Goal: Information Seeking & Learning: Learn about a topic

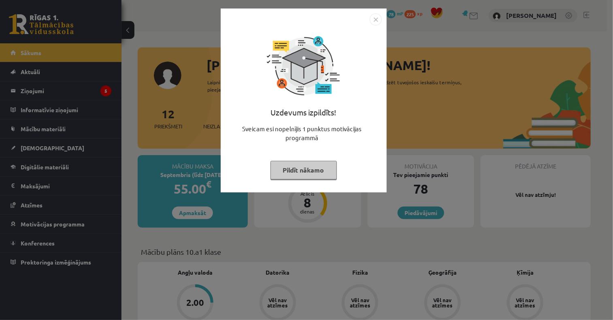
click at [298, 164] on button "Pildīt nākamo" at bounding box center [303, 170] width 66 height 19
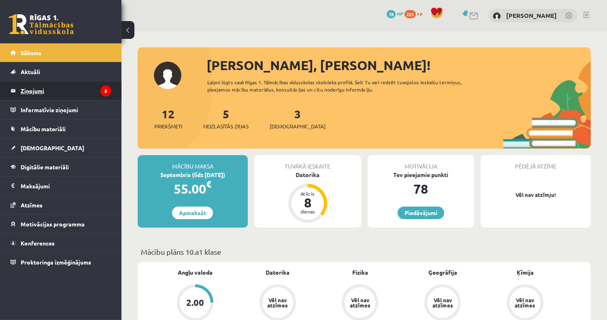
click at [59, 92] on legend "Ziņojumi 5" at bounding box center [66, 90] width 91 height 19
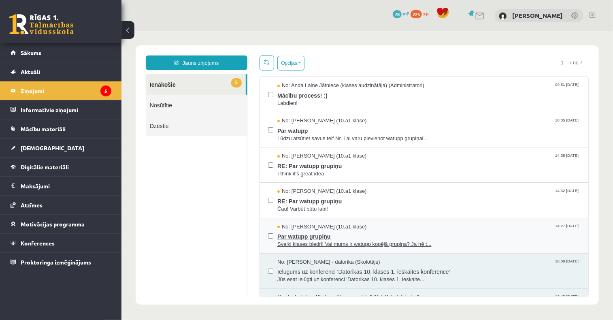
click at [292, 232] on span "Par watupp grupiņu" at bounding box center [428, 235] width 303 height 10
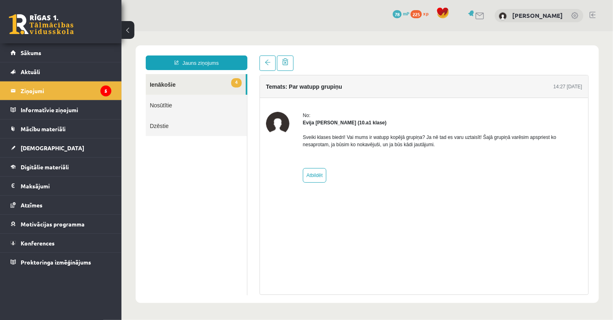
click at [187, 79] on link "4 Ienākošie" at bounding box center [195, 84] width 100 height 21
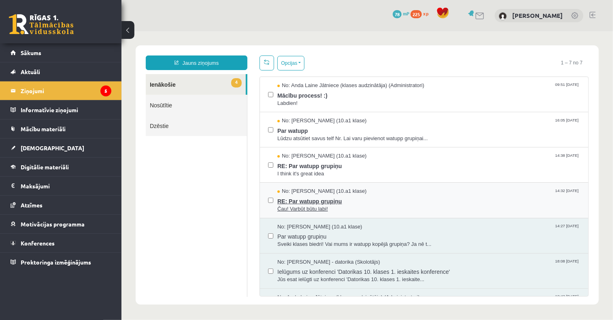
click at [312, 201] on span "RE: Par watupp grupiņu" at bounding box center [428, 200] width 303 height 10
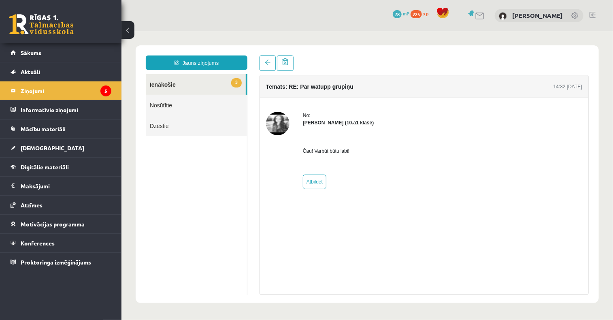
click at [204, 83] on link "3 Ienākošie" at bounding box center [195, 84] width 100 height 21
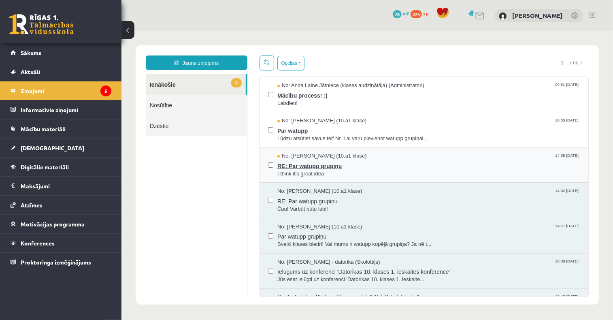
click at [309, 167] on span "RE: Par watupp grupiņu" at bounding box center [428, 165] width 303 height 10
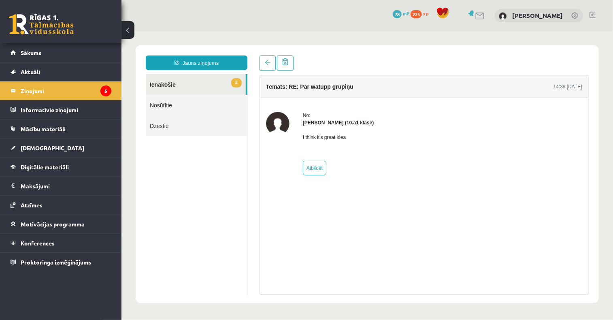
click at [194, 81] on link "2 Ienākošie" at bounding box center [195, 84] width 100 height 21
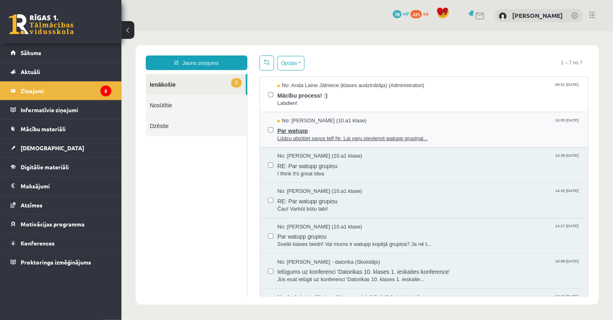
click at [309, 131] on span "Par watupp" at bounding box center [428, 129] width 303 height 10
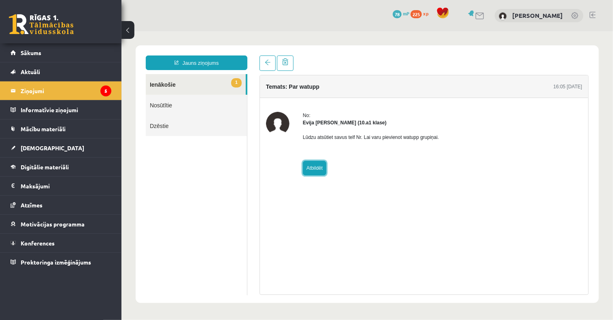
click at [318, 168] on link "Atbildēt" at bounding box center [313, 167] width 23 height 15
type input "**********"
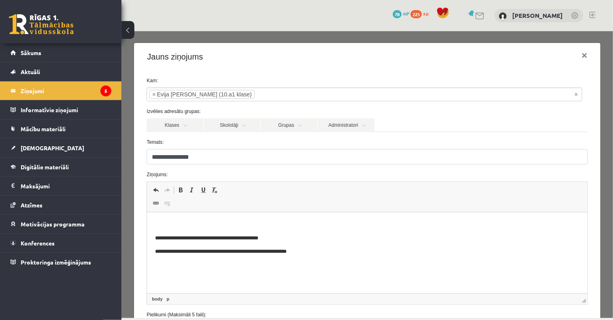
click at [163, 223] on p "Editor, wiswyg-editor-47024851858740-1757317767-464" at bounding box center [367, 224] width 424 height 9
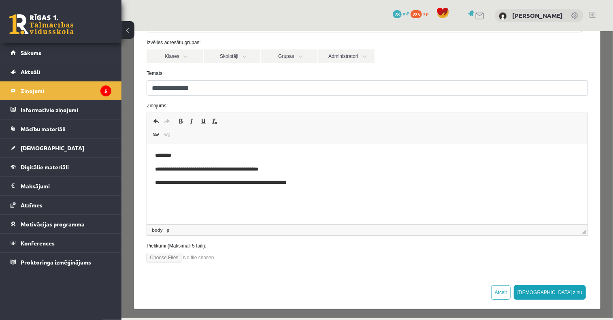
scroll to position [70, 0]
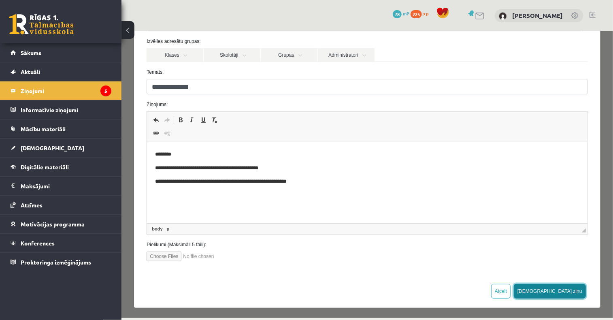
click at [562, 288] on button "Sūtīt ziņu" at bounding box center [549, 290] width 72 height 15
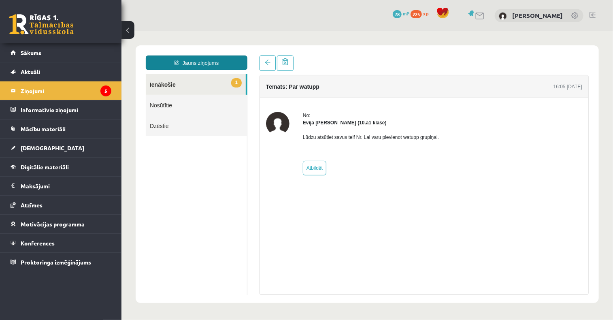
scroll to position [0, 0]
click at [193, 83] on link "1 Ienākošie" at bounding box center [195, 84] width 100 height 21
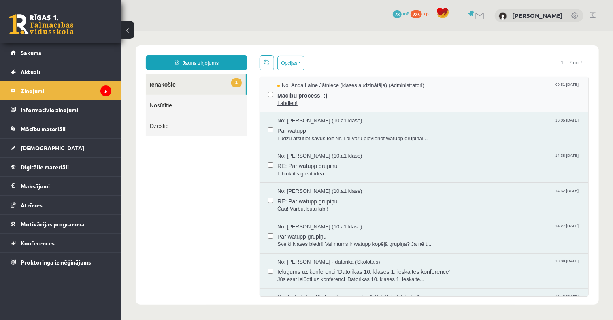
click at [330, 99] on span "Labdien!" at bounding box center [428, 103] width 303 height 8
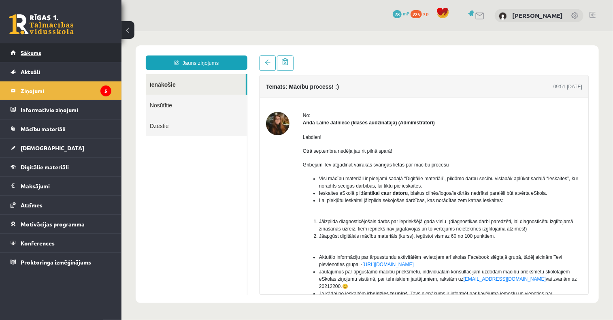
click at [71, 55] on link "Sākums" at bounding box center [61, 52] width 101 height 19
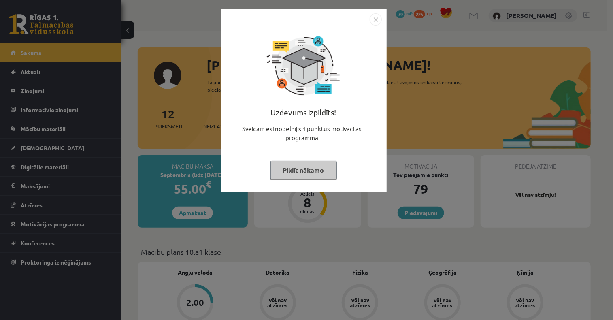
click at [302, 174] on button "Pildīt nākamo" at bounding box center [303, 170] width 66 height 19
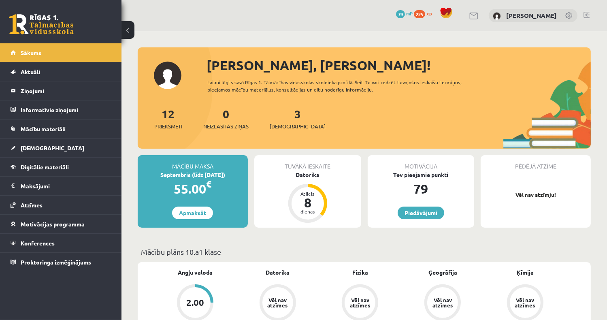
click at [308, 182] on div "Tuvākā ieskaite [GEOGRAPHIC_DATA] Atlicis 8 dienas" at bounding box center [307, 191] width 107 height 72
click at [304, 171] on div "Datorika" at bounding box center [307, 174] width 107 height 9
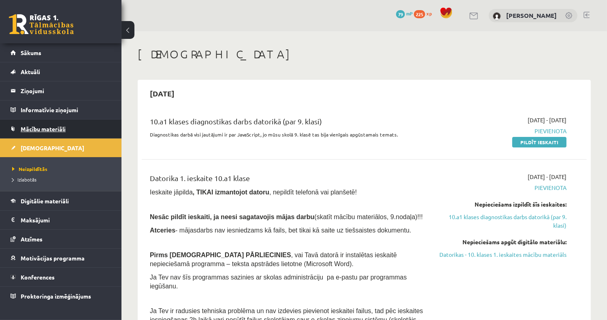
click at [71, 130] on link "Mācību materiāli" at bounding box center [61, 128] width 101 height 19
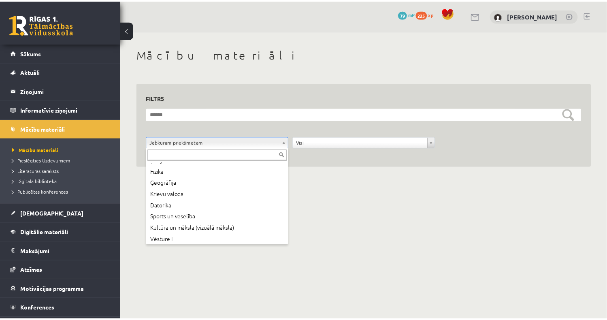
scroll to position [66, 0]
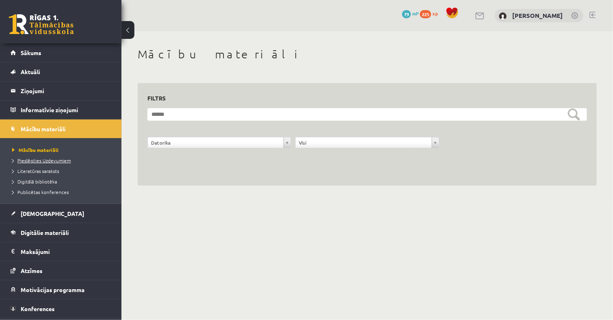
click at [65, 160] on span "Pieslēgties Uzdevumiem" at bounding box center [41, 160] width 59 height 6
click at [53, 232] on span "Digitālie materiāli" at bounding box center [45, 232] width 48 height 7
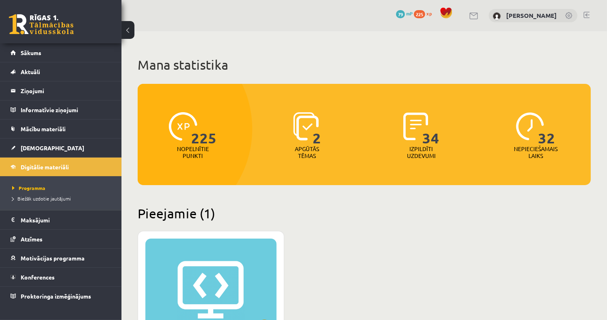
click at [256, 262] on div "XP 100" at bounding box center [210, 288] width 131 height 101
click at [210, 272] on div "XP 100" at bounding box center [210, 288] width 131 height 101
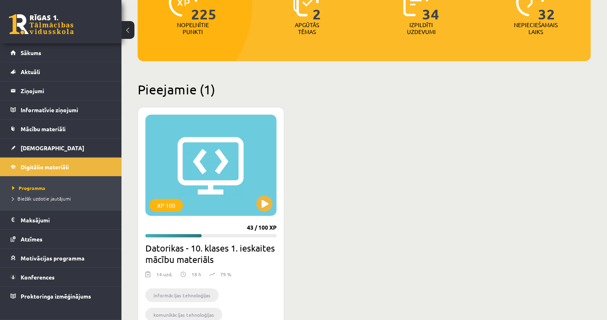
scroll to position [146, 0]
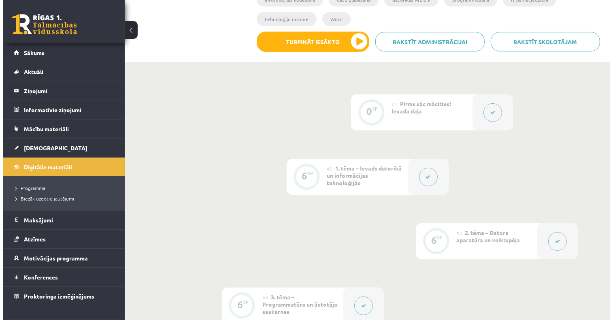
scroll to position [194, 0]
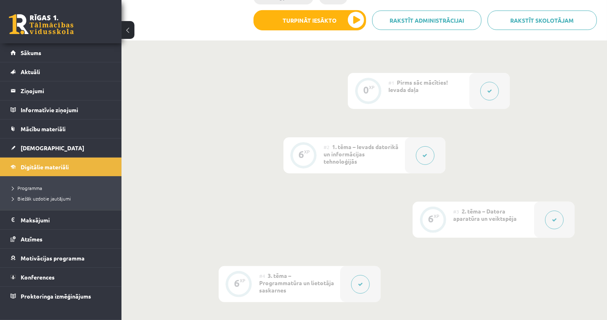
click at [559, 217] on button at bounding box center [554, 220] width 19 height 19
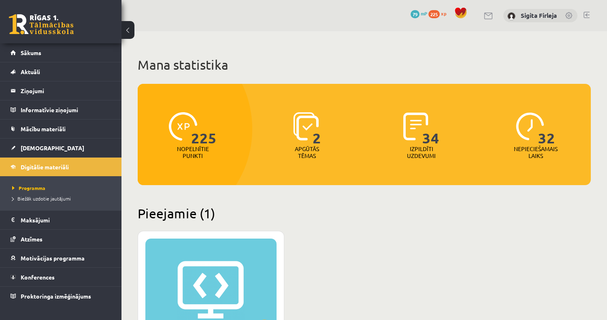
scroll to position [146, 0]
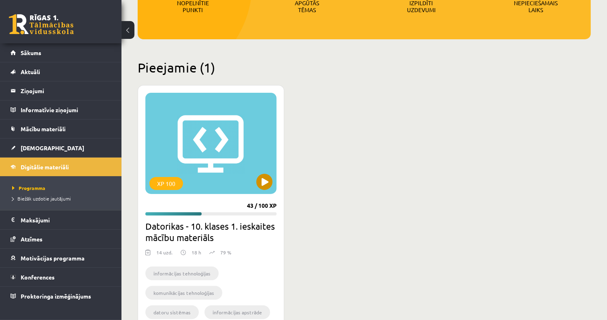
click at [225, 171] on div "XP 100" at bounding box center [210, 143] width 131 height 101
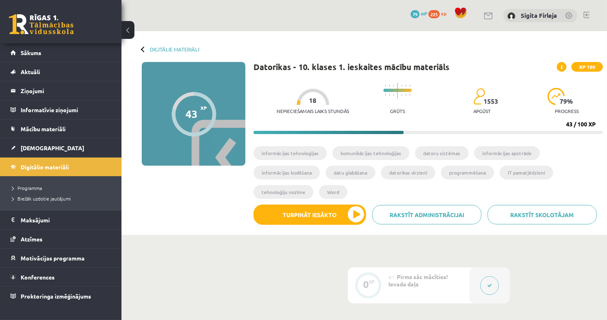
click at [7, 26] on div "0 Dāvanas 79 mP 225 xp" at bounding box center [60, 21] width 121 height 43
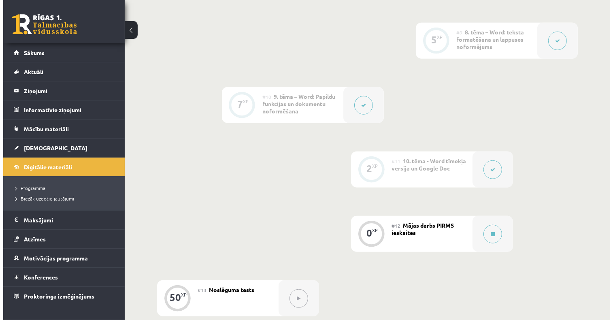
scroll to position [759, 0]
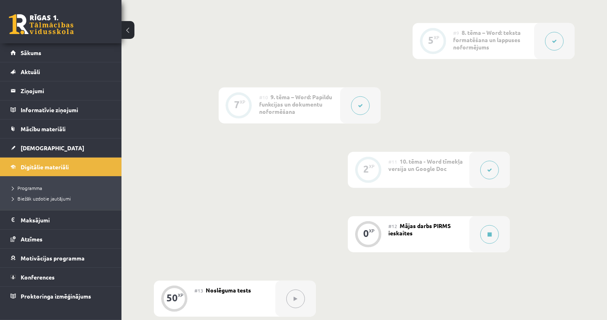
click at [296, 111] on div "#10 9. tēma – Word: Papildu funkcijas un dokumentu noformēšana" at bounding box center [299, 105] width 81 height 36
click at [366, 106] on button at bounding box center [360, 105] width 19 height 19
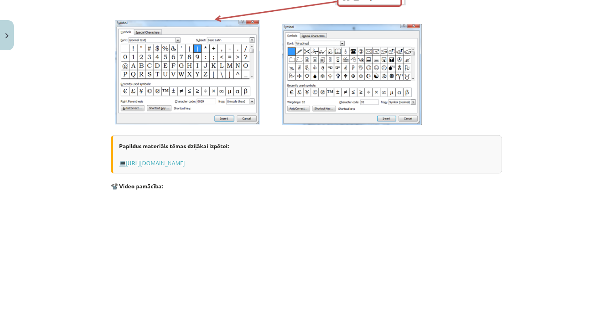
scroll to position [364, 0]
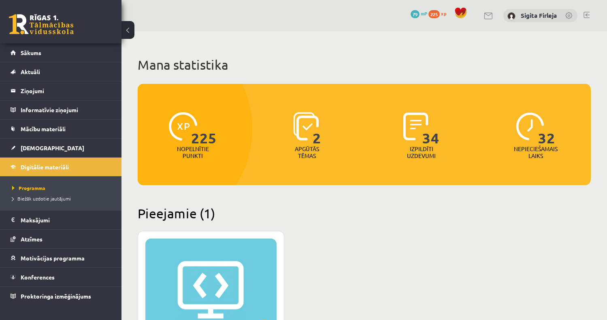
scroll to position [146, 0]
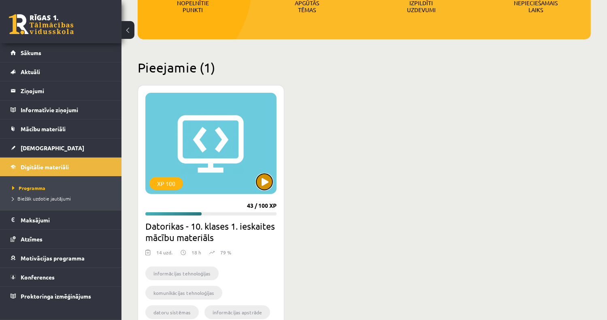
click at [266, 178] on button at bounding box center [264, 182] width 16 height 16
click at [240, 158] on div "XP 100" at bounding box center [210, 143] width 131 height 101
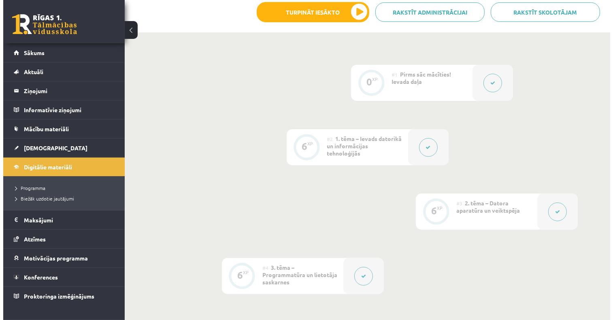
scroll to position [243, 0]
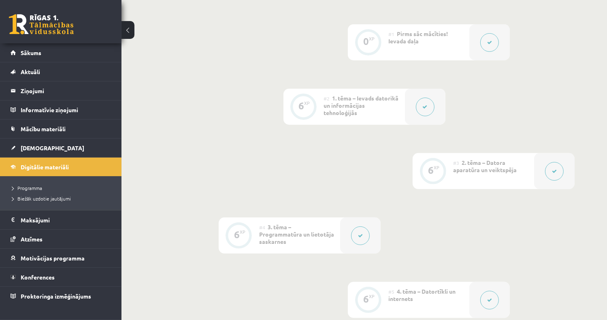
click at [492, 297] on button at bounding box center [489, 300] width 19 height 19
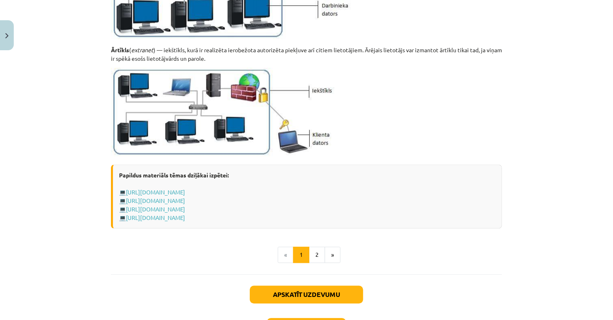
scroll to position [991, 0]
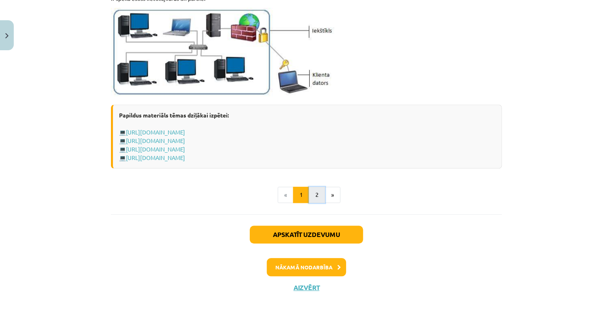
click at [316, 198] on button "2" at bounding box center [317, 195] width 16 height 16
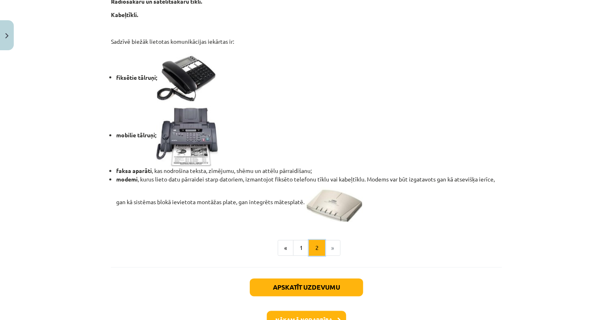
scroll to position [699, 0]
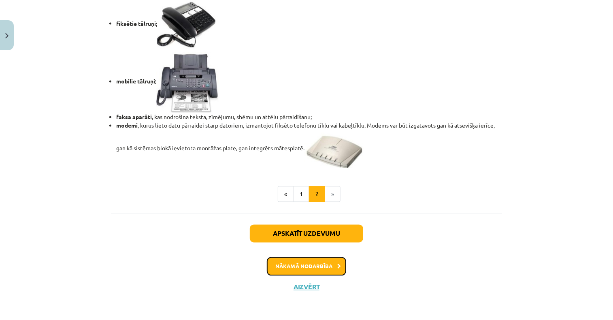
click at [316, 264] on button "Nākamā nodarbība" at bounding box center [306, 266] width 79 height 19
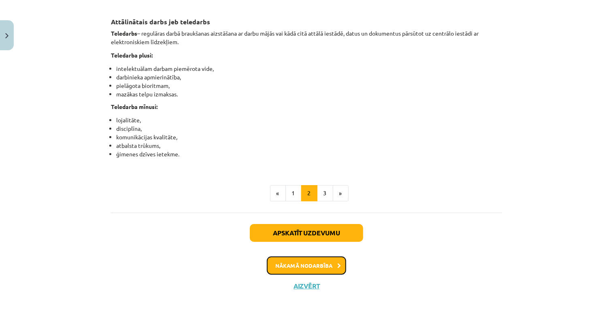
scroll to position [1314, 0]
click at [317, 264] on button "Nākamā nodarbība" at bounding box center [306, 265] width 79 height 19
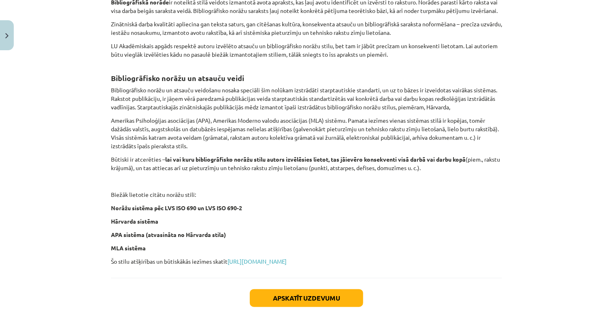
scroll to position [304, 0]
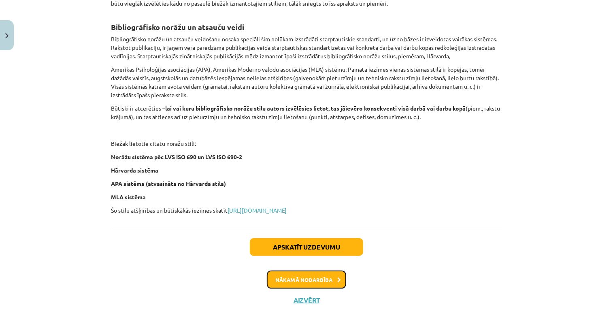
click at [332, 289] on button "Nākamā nodarbība" at bounding box center [306, 279] width 79 height 19
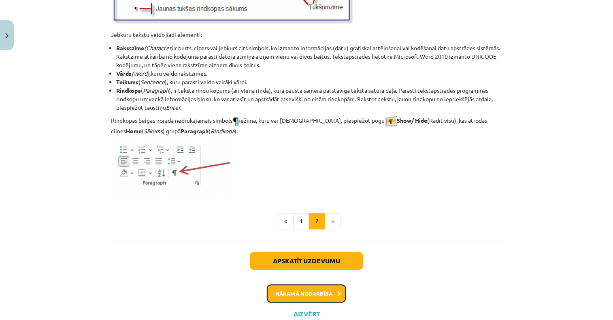
scroll to position [1032, 0]
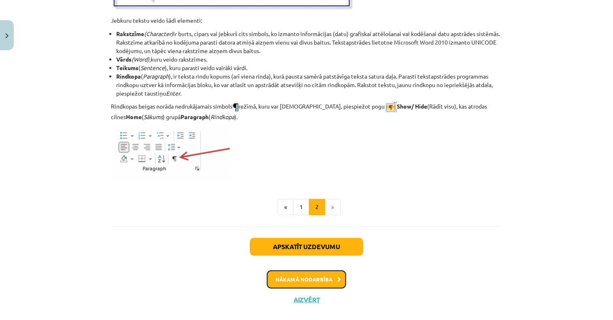
click at [302, 282] on button "Nākamā nodarbība" at bounding box center [306, 279] width 79 height 19
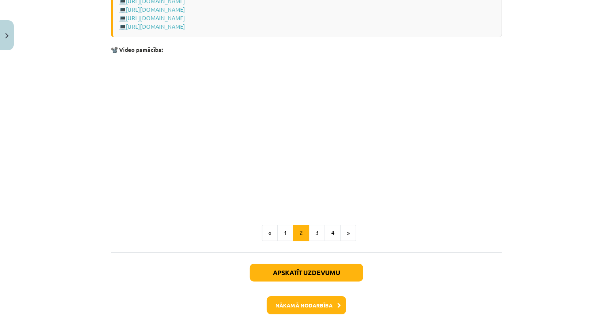
scroll to position [1253, 0]
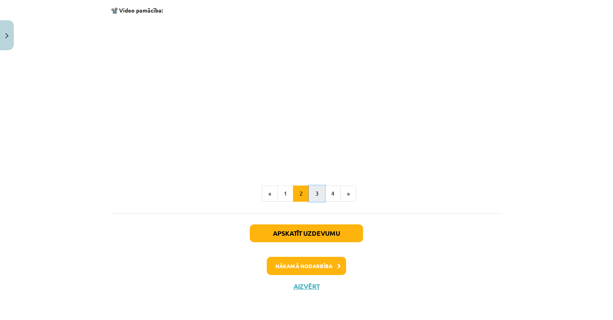
click at [312, 191] on button "3" at bounding box center [317, 193] width 16 height 16
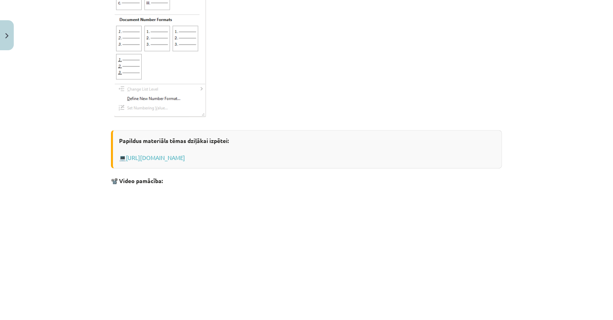
scroll to position [1326, 0]
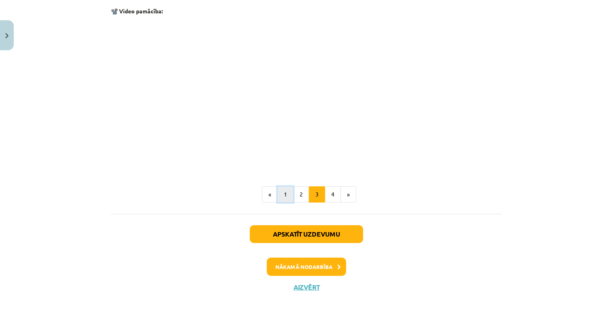
click at [287, 194] on button "1" at bounding box center [285, 194] width 16 height 16
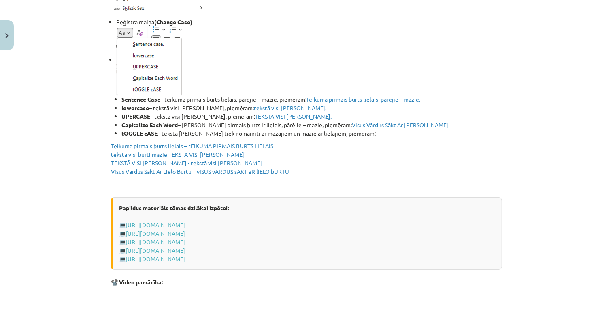
scroll to position [1319, 0]
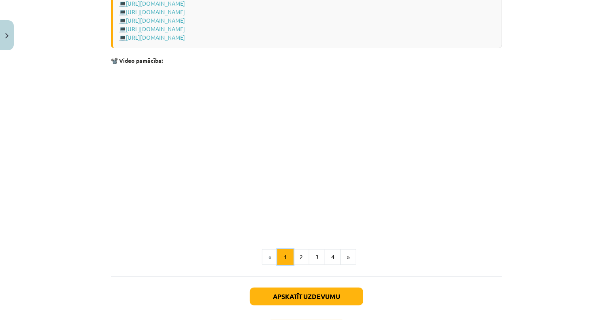
scroll to position [1622, 0]
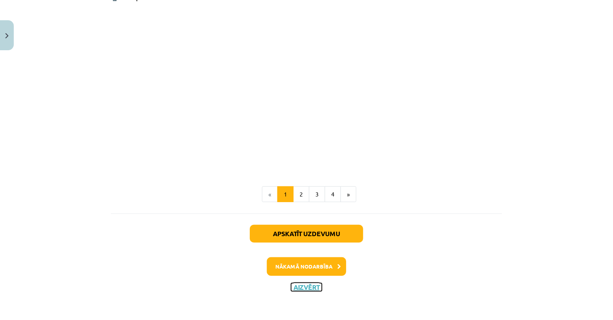
click at [305, 286] on button "Aizvērt" at bounding box center [306, 287] width 31 height 8
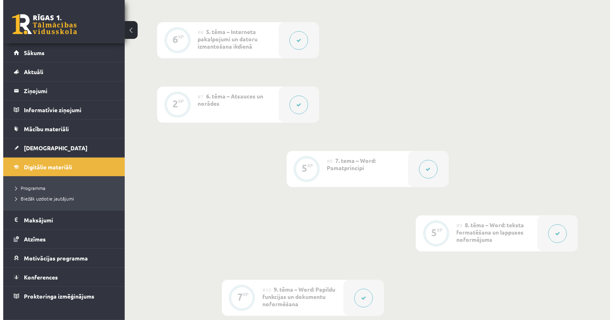
scroll to position [891, 0]
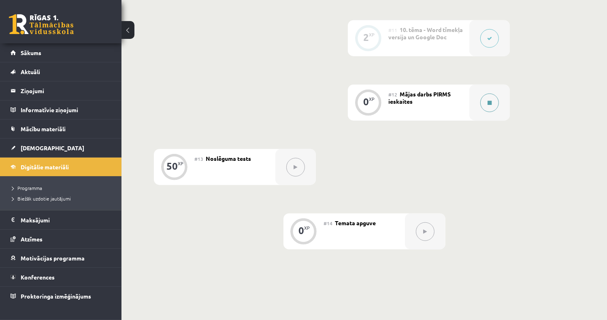
click at [492, 101] on button at bounding box center [489, 103] width 19 height 19
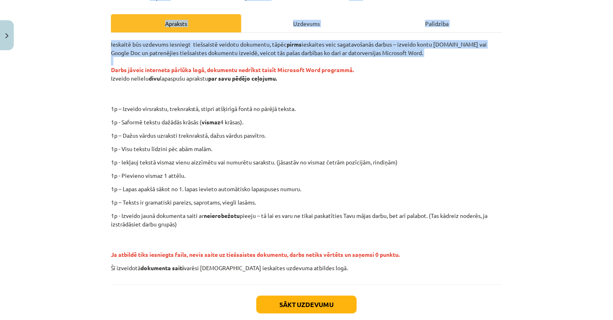
scroll to position [151, 0]
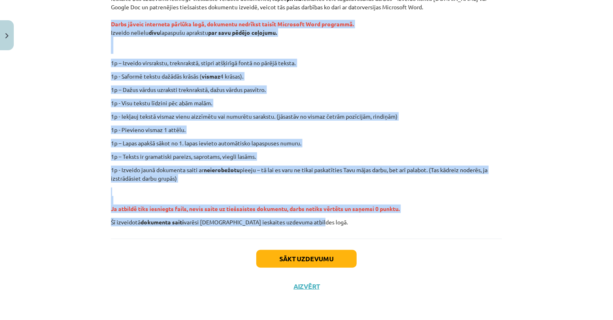
drag, startPoint x: 105, startPoint y: 172, endPoint x: 366, endPoint y: 215, distance: 264.6
click at [366, 215] on div "0 XP Saņemsi Ļoti grūts 1553 pilda Apraksts Uzdevums Palīdzība Ieskaitē būs uzd…" at bounding box center [306, 101] width 401 height 397
copy div "Lorem ipsumd sitametco adipisc elit, seddoeius temporin utlabo Etdolorem Aliq e…"
